Goal: Navigation & Orientation: Go to known website

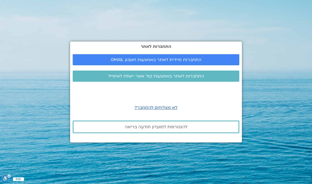
click at [164, 57] on span "התחברות מיידית לאתר באמצעות חשבון GMAIL" at bounding box center [156, 59] width 91 height 5
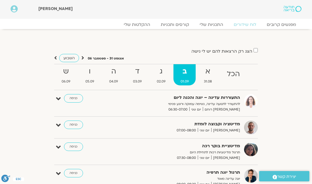
click at [206, 75] on strong "א" at bounding box center [207, 71] width 22 height 12
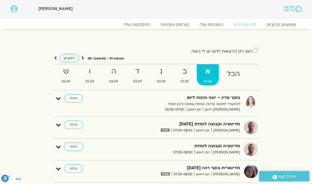
click at [74, 125] on link "כניסה" at bounding box center [73, 124] width 19 height 8
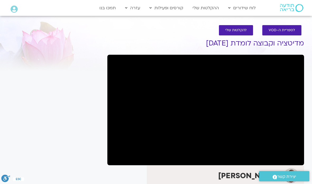
click at [0, 15] on section "Main Menu לוח שידורים לוח שידורים יומי תכניה שבועית ההקלטות שלי קורסים ופעילות …" at bounding box center [156, 7] width 312 height 15
click at [11, 12] on icon at bounding box center [14, 9] width 7 height 7
